Goal: Task Accomplishment & Management: Manage account settings

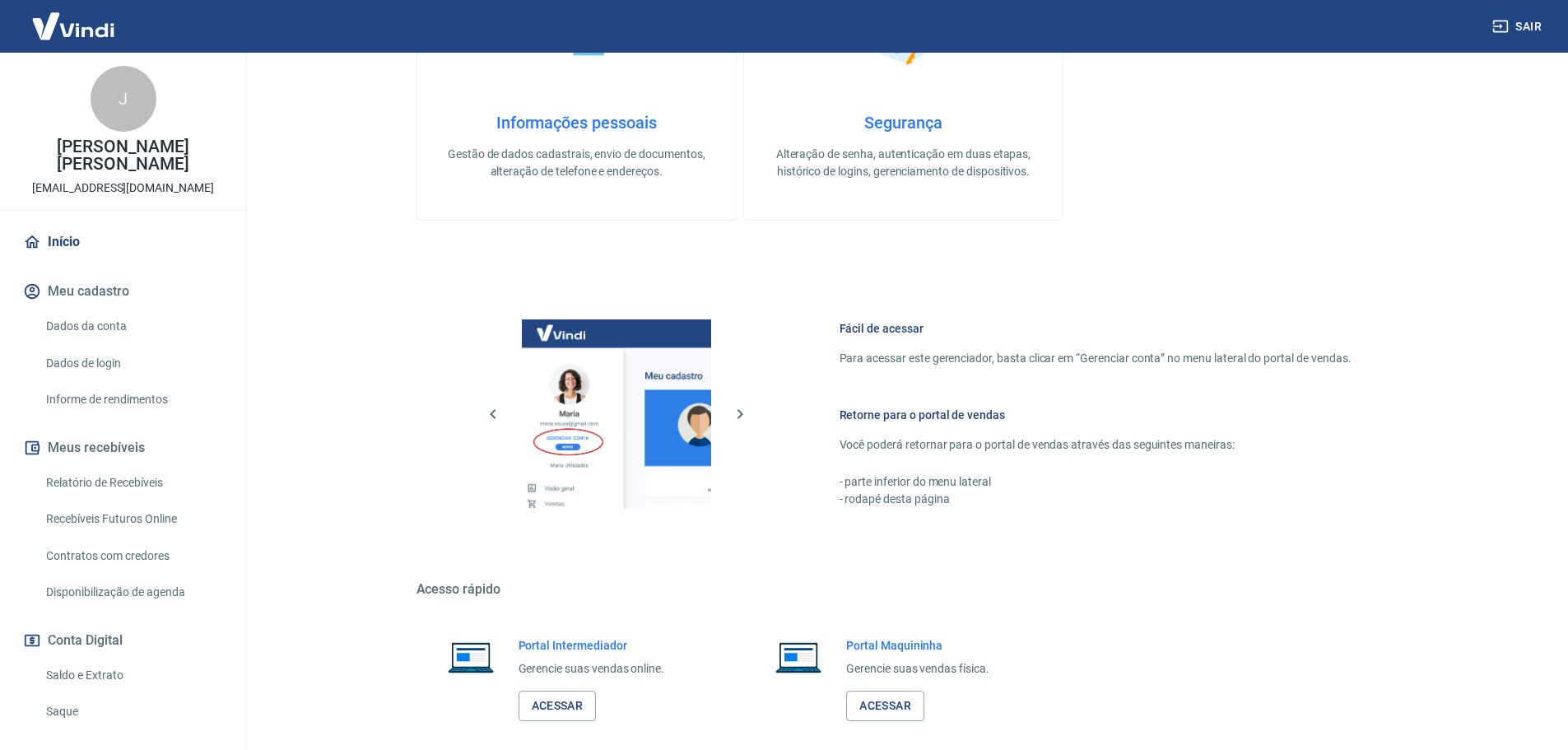
scroll to position [451, 0]
click at [552, 714] on link "Acessar" at bounding box center [558, 707] width 78 height 30
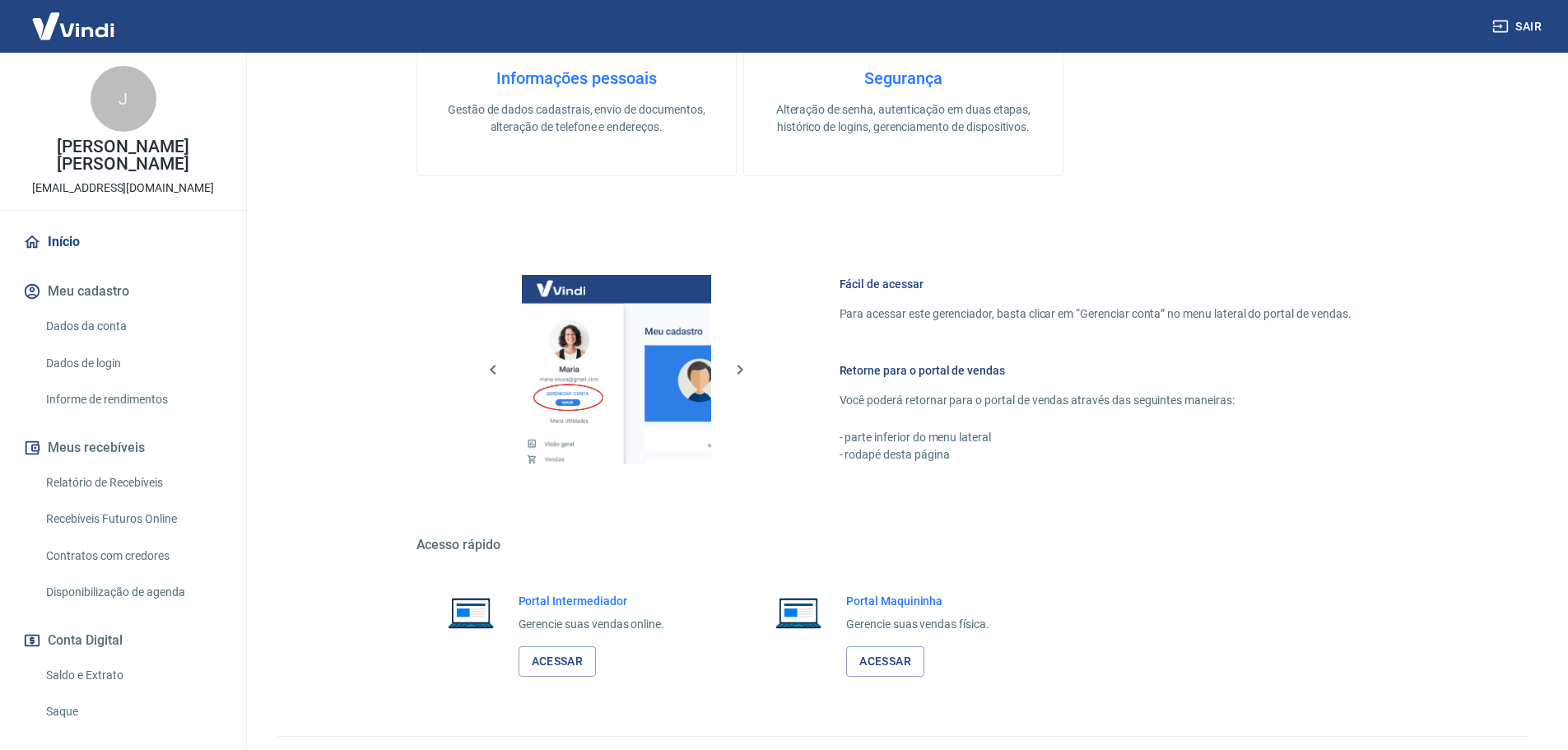
scroll to position [533, 0]
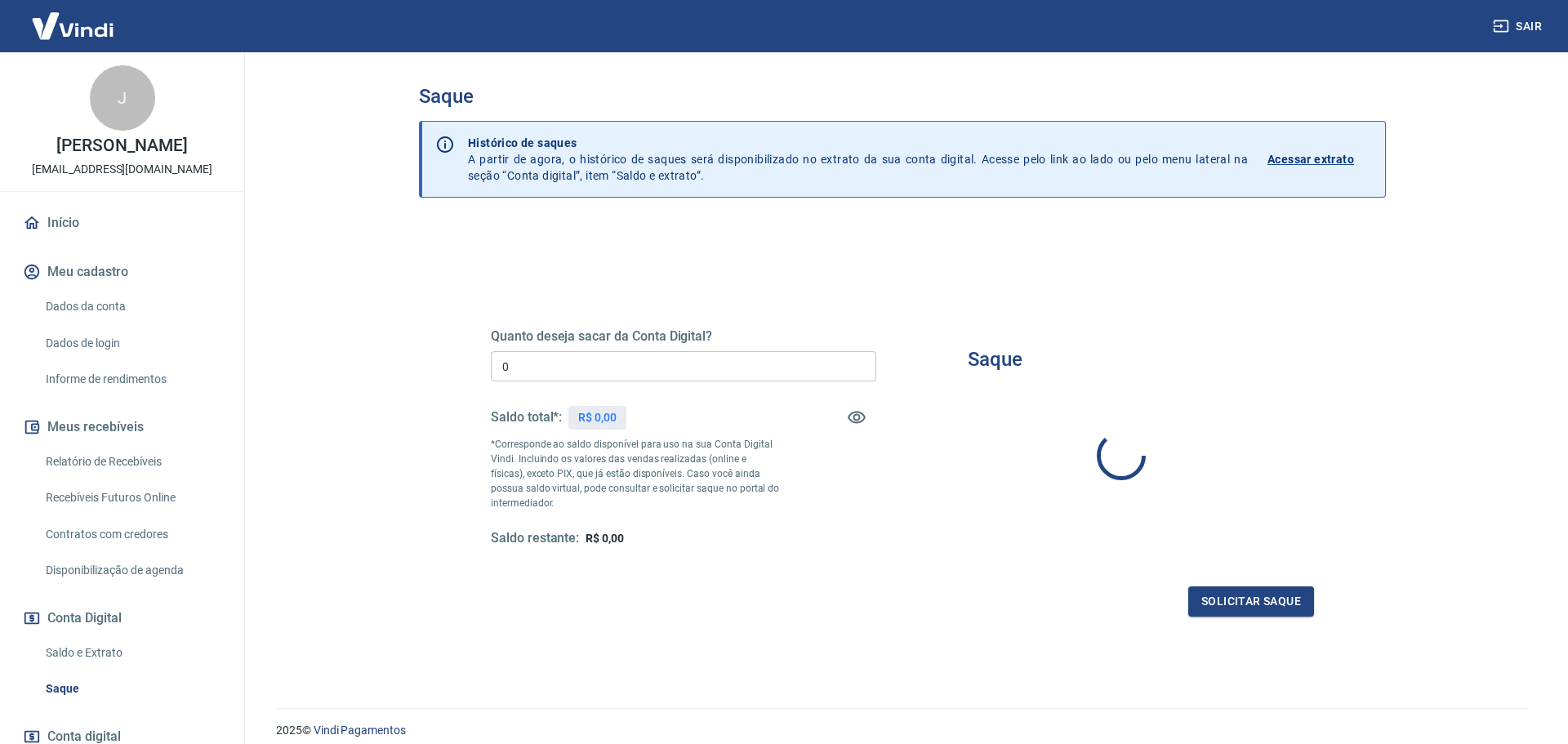
type input "R$ 0,00"
click at [409, 432] on div "Saque Histórico de saques A partir de agora, o histórico de saques será disponi…" at bounding box center [896, 370] width 1006 height 636
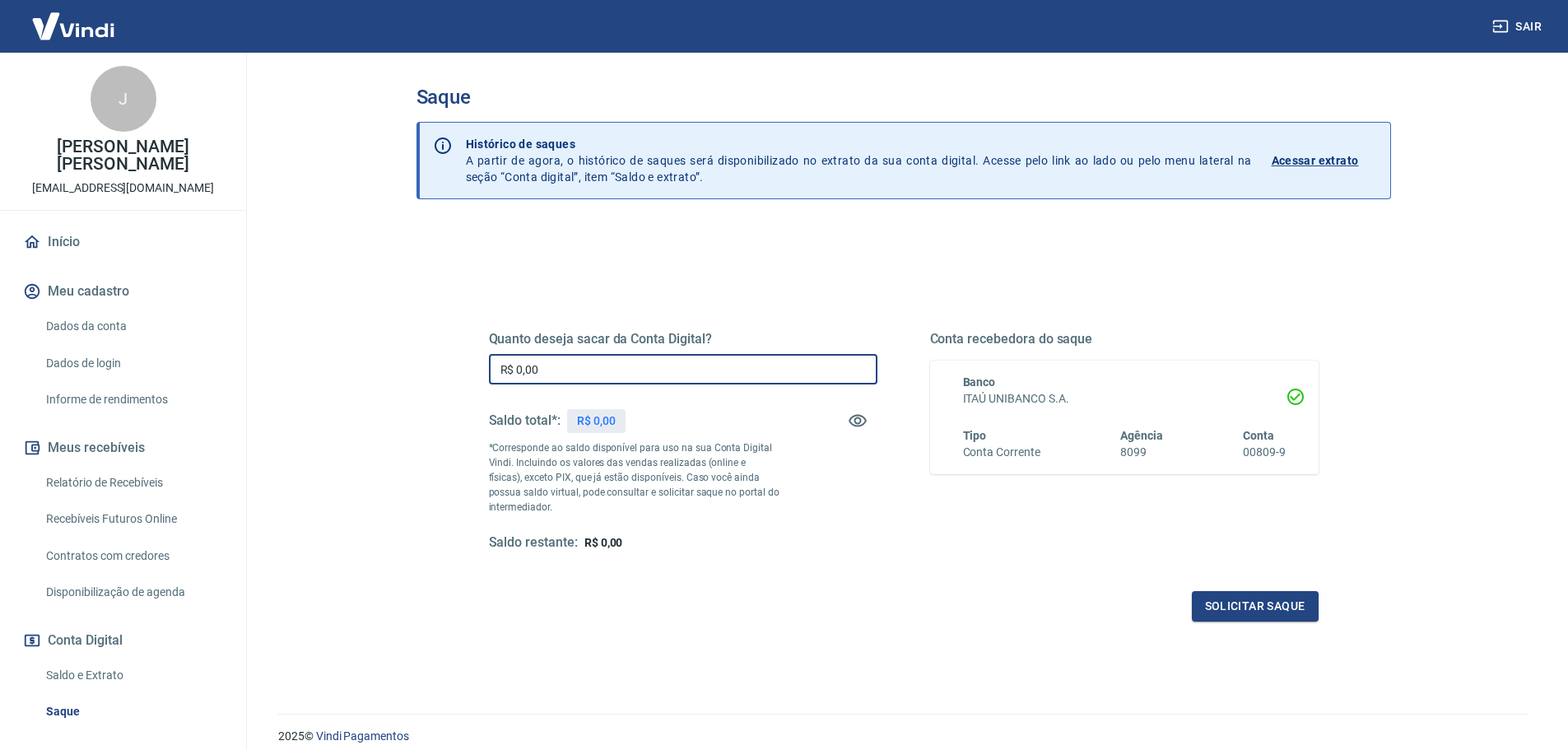
click at [581, 366] on input "R$ 0,00" at bounding box center [682, 369] width 388 height 30
click at [651, 368] on input "R$ 0,00" at bounding box center [682, 369] width 388 height 30
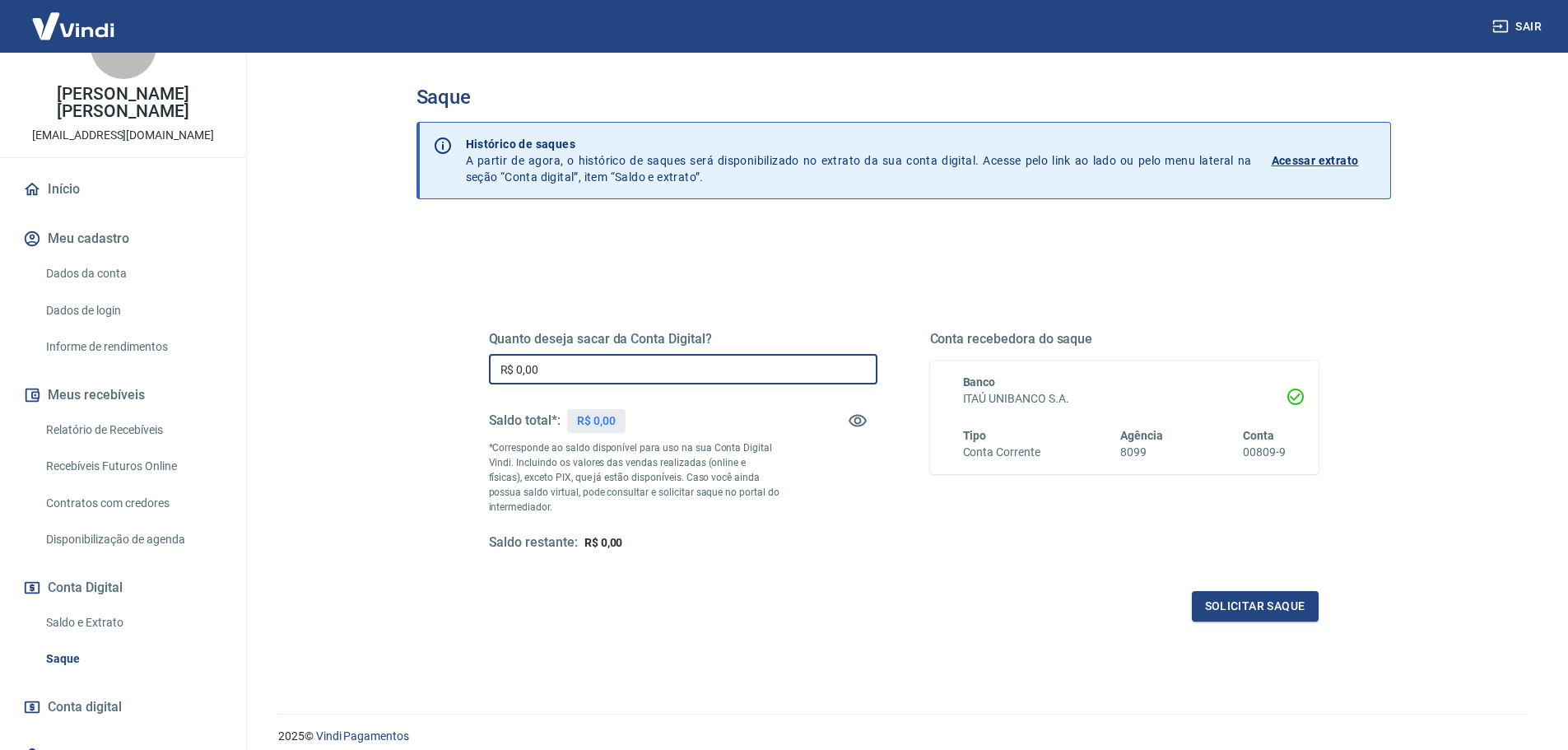
scroll to position [82, 0]
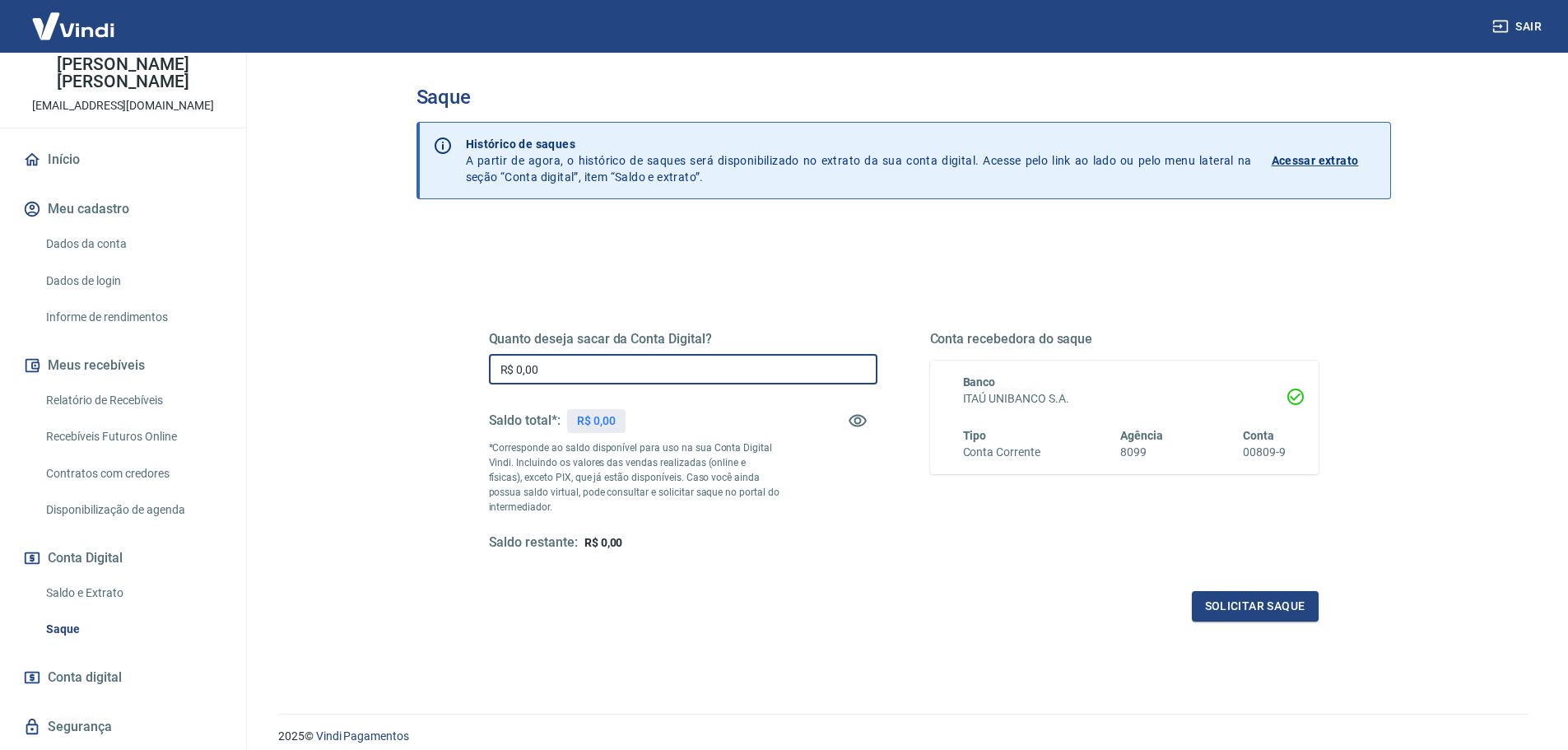
click at [1296, 161] on p "Acessar extrato" at bounding box center [1315, 160] width 88 height 17
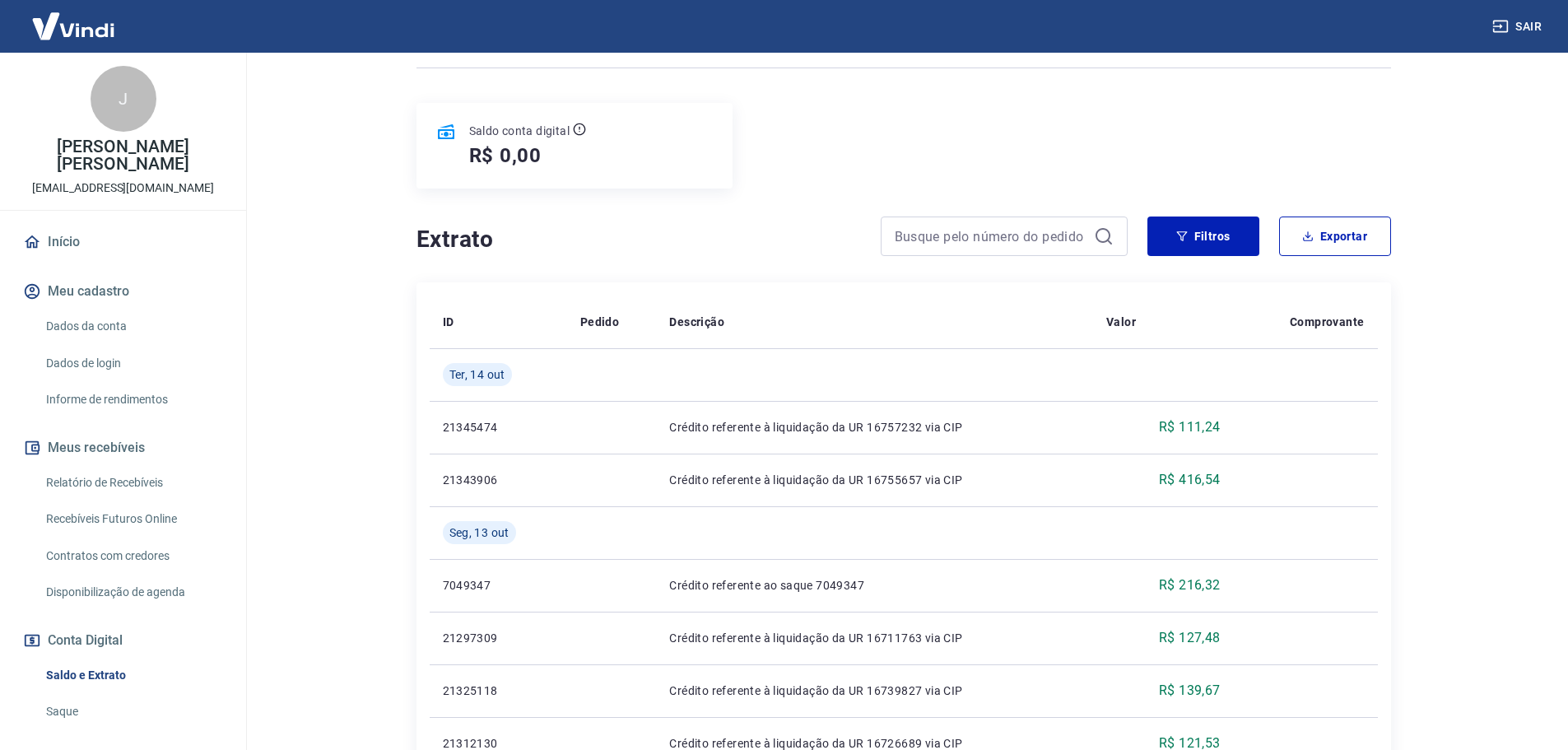
scroll to position [165, 0]
